Goal: Find contact information: Find contact information

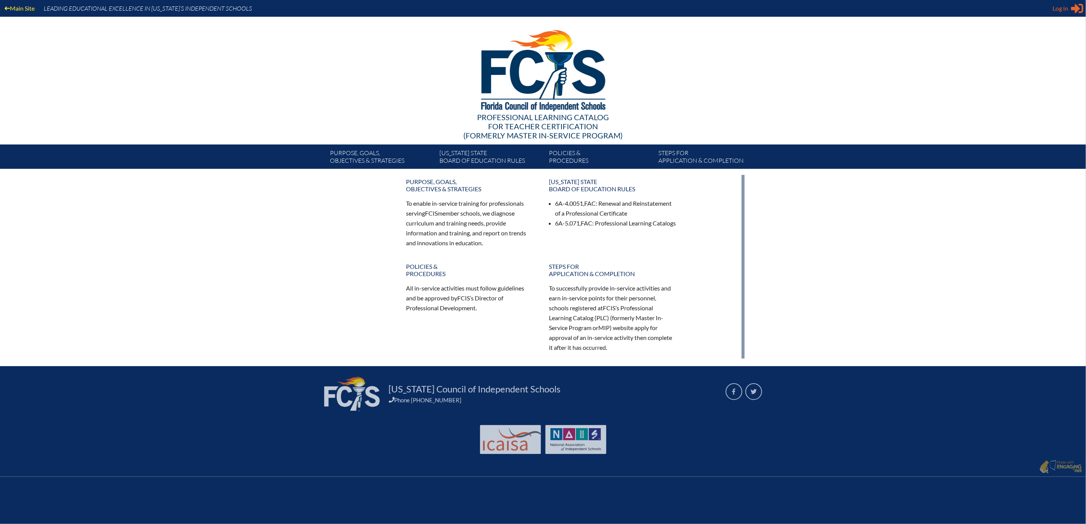
type input "[PERSON_NAME][EMAIL_ADDRESS][PERSON_NAME][DOMAIN_NAME]"
click at [1053, 8] on span "Log in" at bounding box center [1061, 8] width 16 height 9
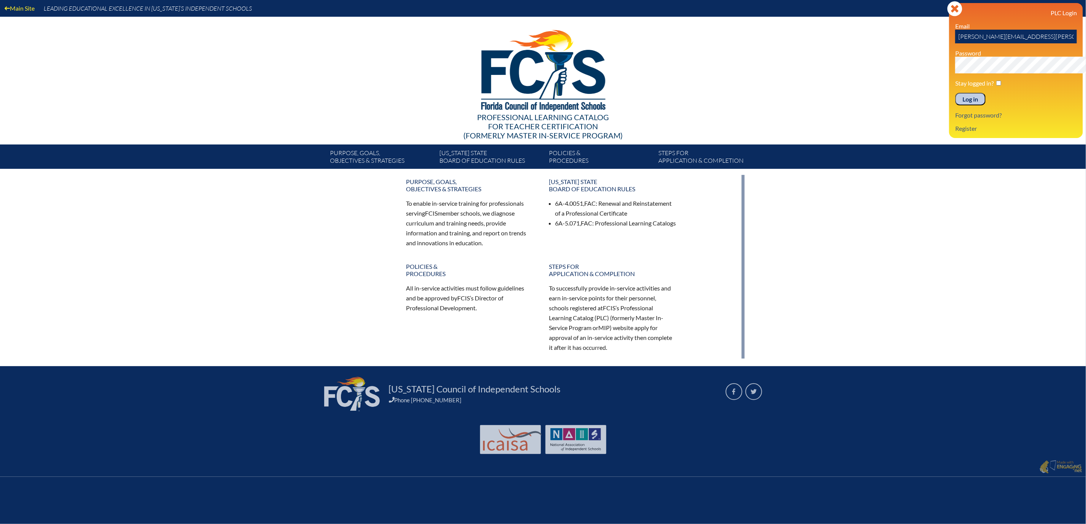
click at [956, 106] on input "Log in" at bounding box center [971, 99] width 30 height 13
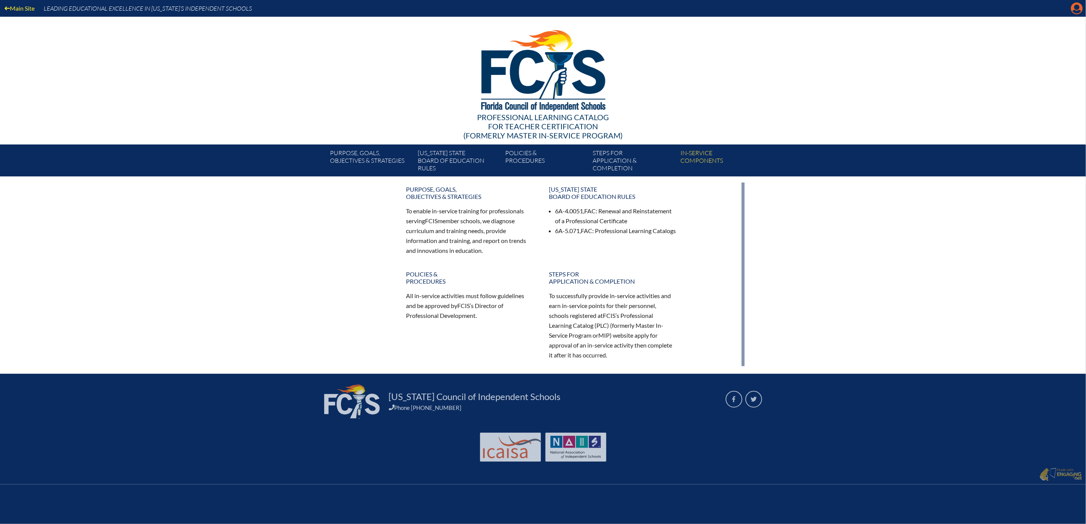
click at [1072, 12] on icon at bounding box center [1077, 9] width 12 height 12
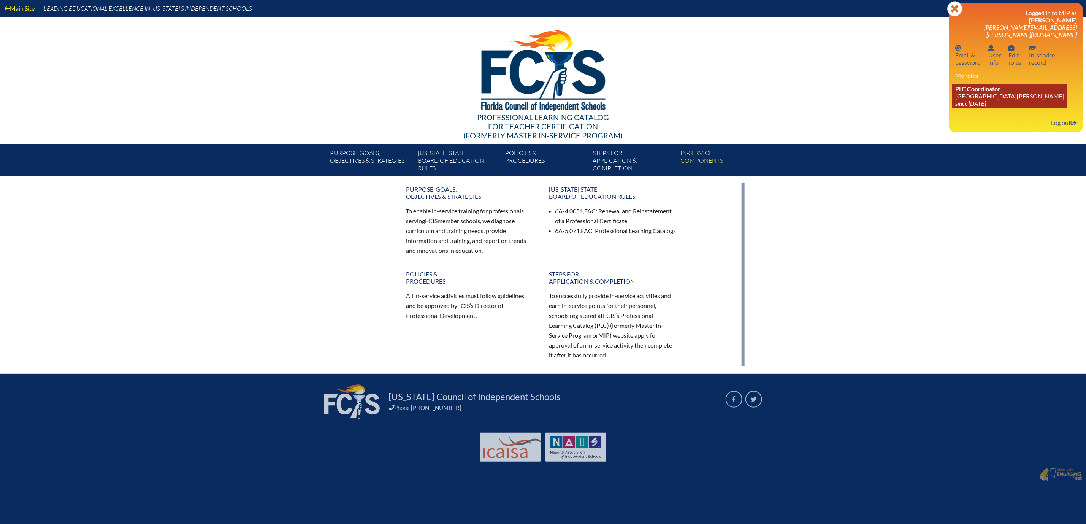
click at [968, 108] on link "PLC Coordinator Mount Dora Christian Academy since 2024 Jun 30" at bounding box center [1009, 96] width 115 height 25
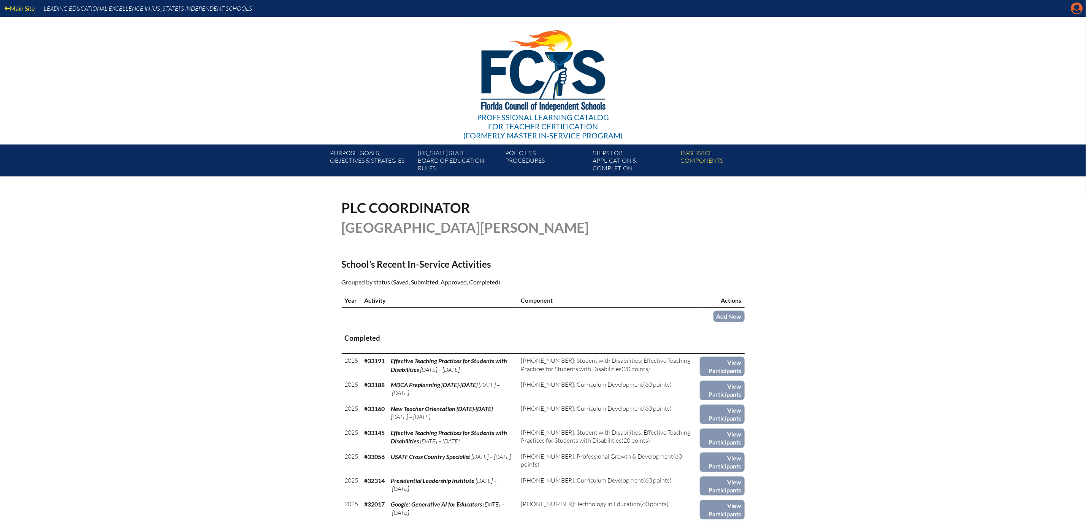
click at [1071, 11] on icon at bounding box center [1077, 9] width 12 height 12
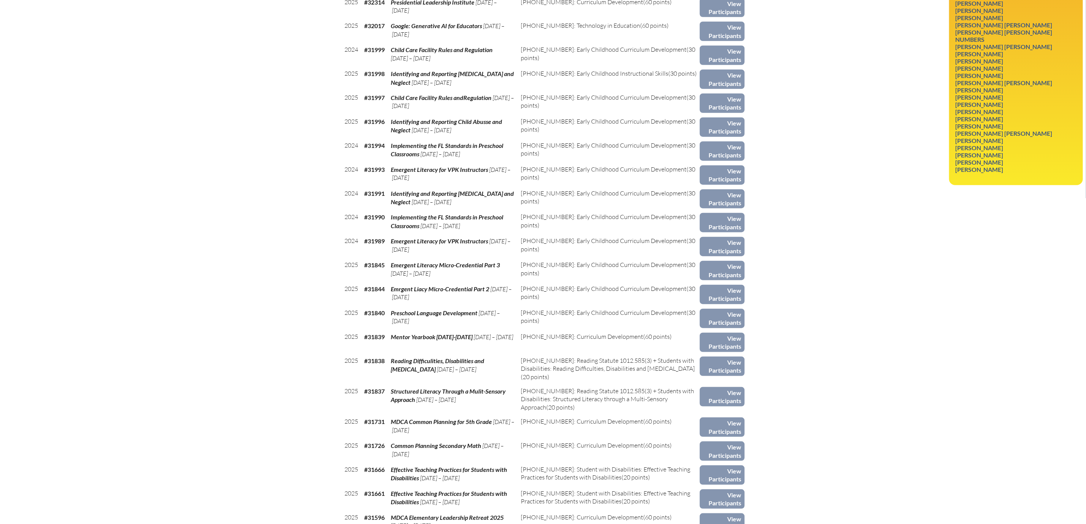
scroll to position [471, 0]
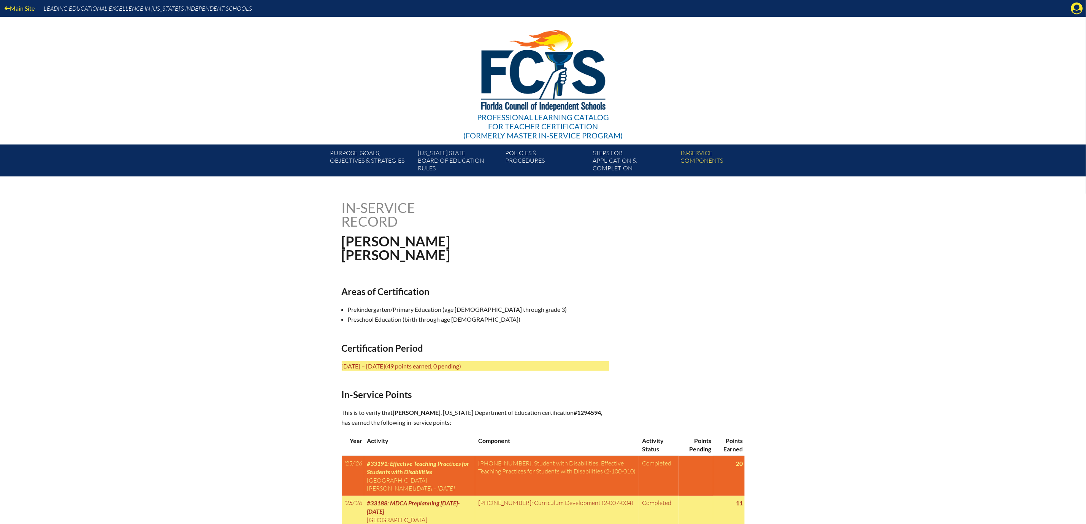
click at [956, 80] on div "Main Site Leading Educational Excellence in [US_STATE]’s Independent Schools Pr…" at bounding box center [543, 88] width 1086 height 176
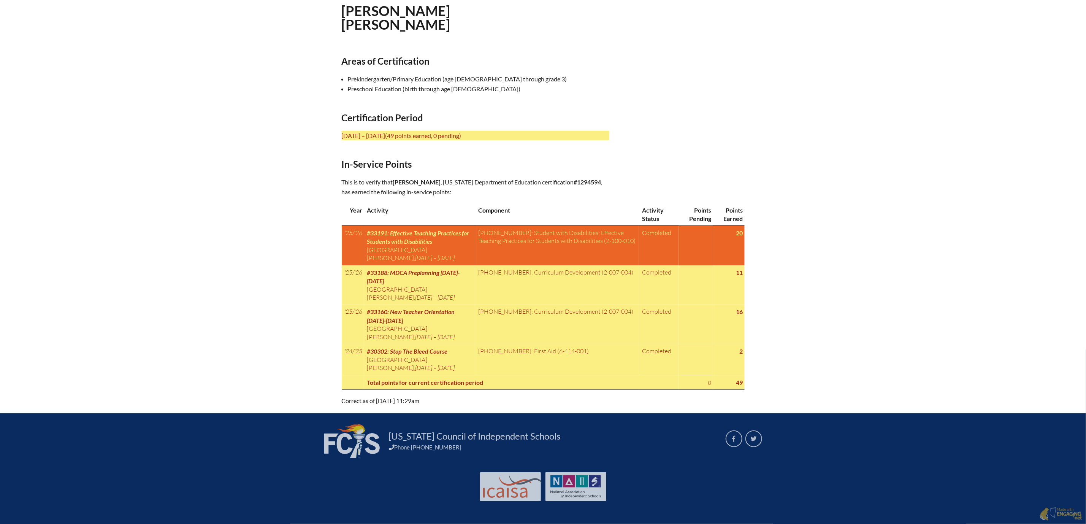
scroll to position [342, 0]
